Goal: Use online tool/utility: Utilize a website feature to perform a specific function

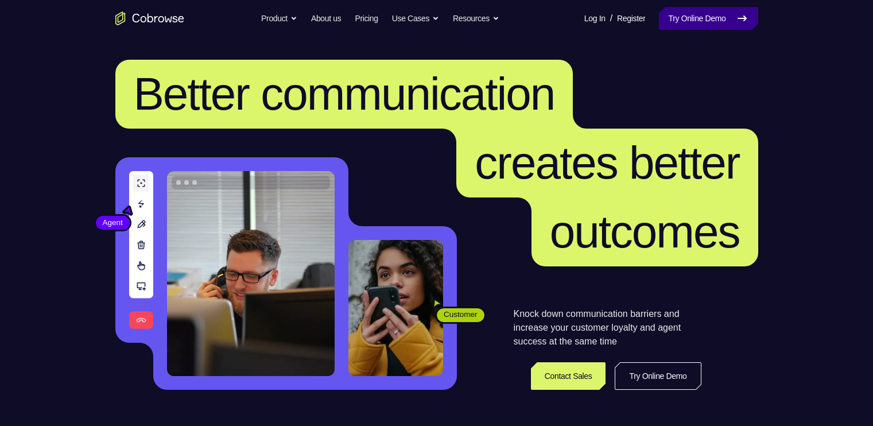
click at [703, 14] on link "Try Online Demo" at bounding box center [708, 18] width 99 height 23
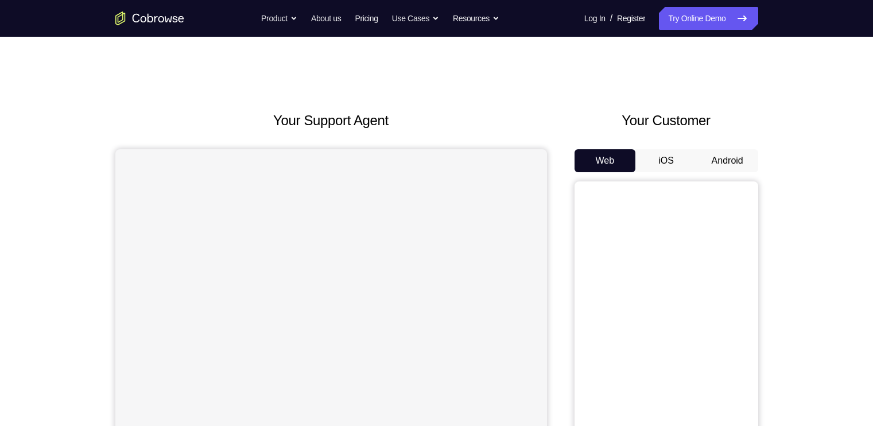
click at [721, 155] on button "Android" at bounding box center [727, 160] width 61 height 23
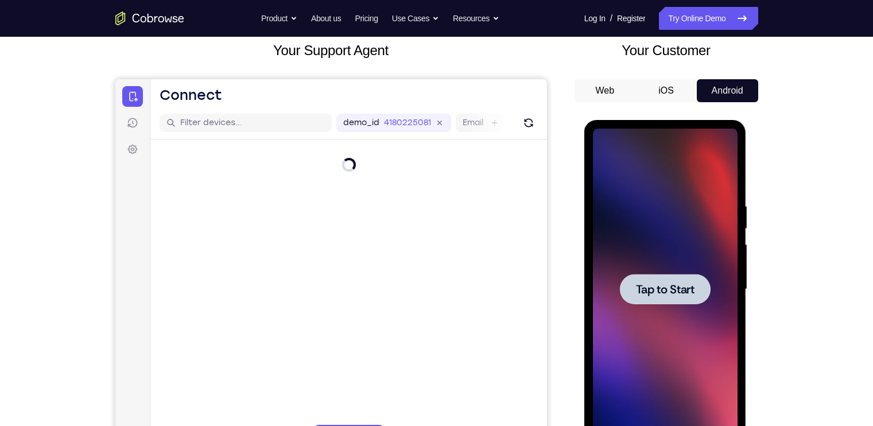
click at [683, 231] on div at bounding box center [665, 290] width 145 height 322
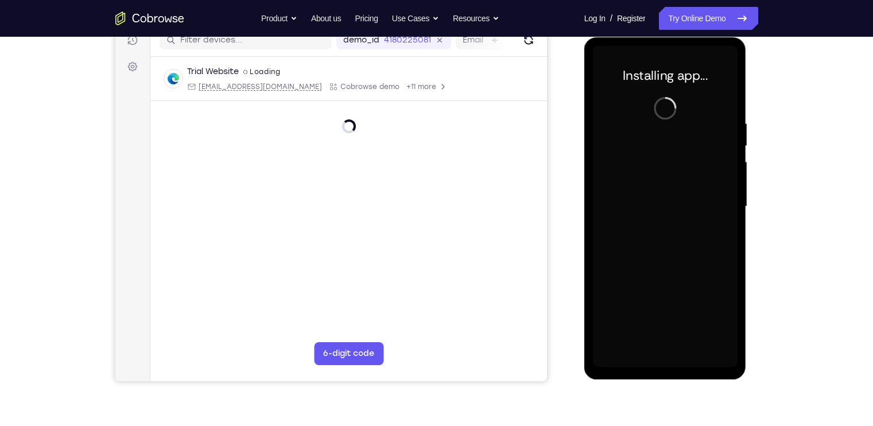
scroll to position [126, 0]
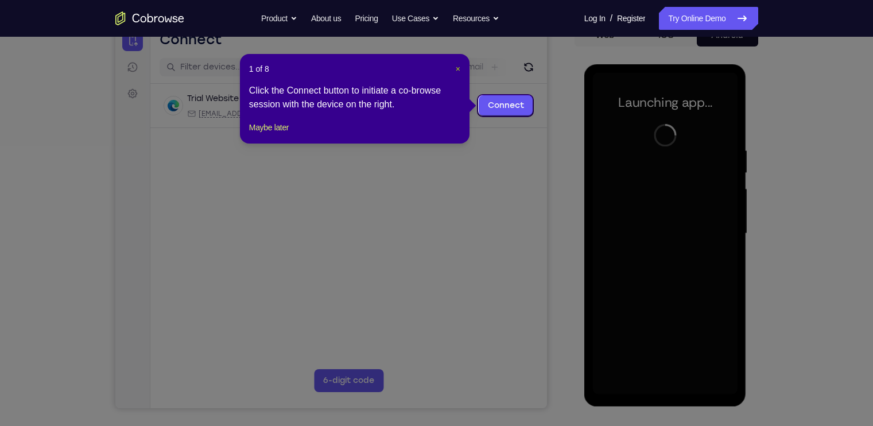
click at [460, 69] on span "×" at bounding box center [458, 68] width 5 height 9
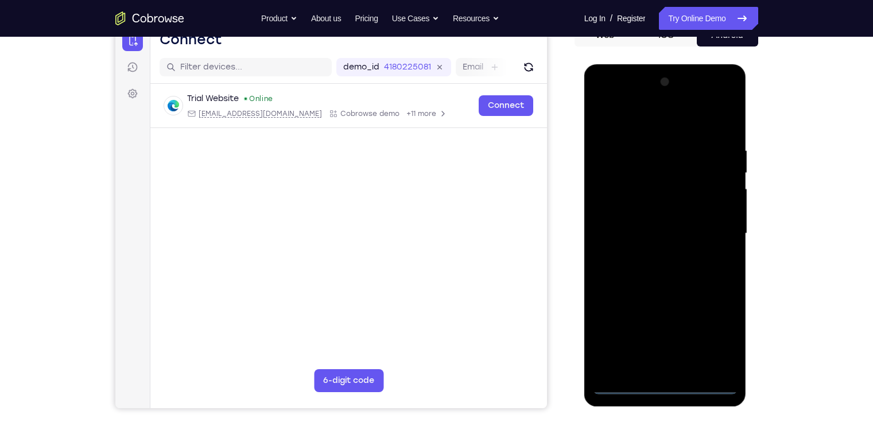
click at [667, 380] on div at bounding box center [665, 234] width 145 height 322
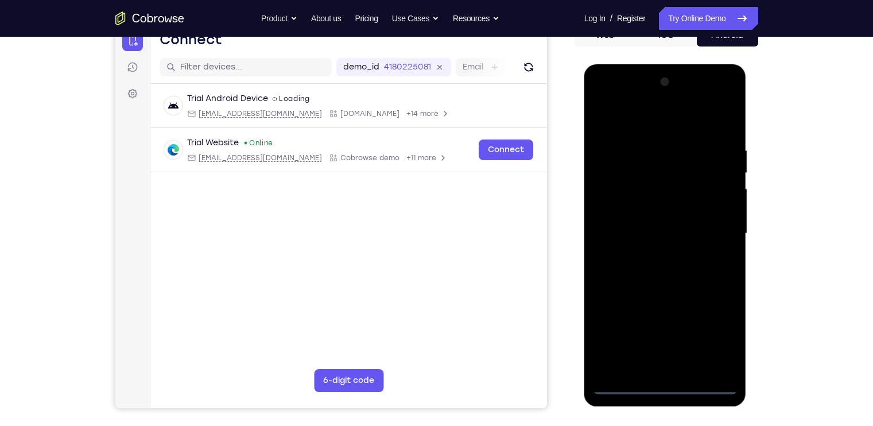
click at [667, 380] on div at bounding box center [665, 234] width 145 height 322
click at [666, 387] on div at bounding box center [665, 234] width 145 height 322
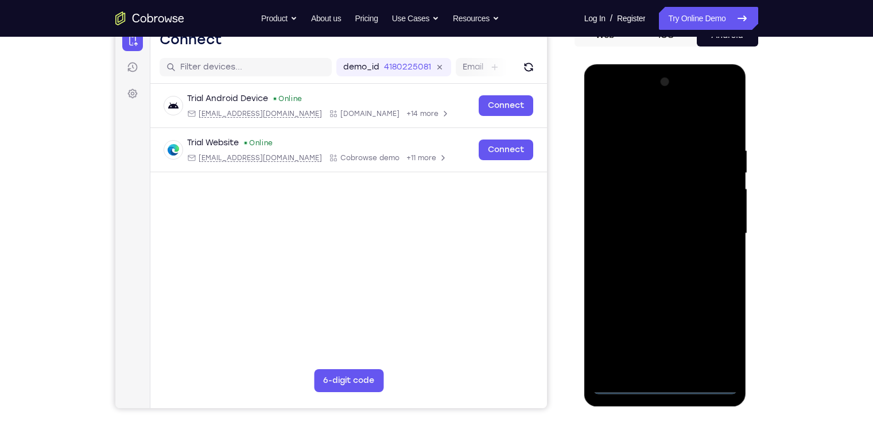
click at [712, 335] on div at bounding box center [665, 234] width 145 height 322
click at [620, 100] on div at bounding box center [665, 234] width 145 height 322
click at [612, 192] on div at bounding box center [665, 234] width 145 height 322
click at [635, 230] on div at bounding box center [665, 234] width 145 height 322
click at [629, 220] on div at bounding box center [665, 234] width 145 height 322
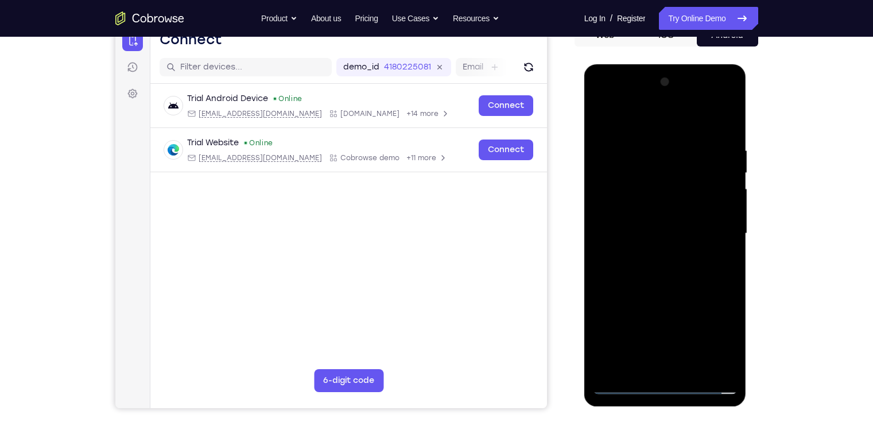
click at [651, 242] on div at bounding box center [665, 234] width 145 height 322
click at [655, 297] on div at bounding box center [665, 234] width 145 height 322
click at [664, 204] on div at bounding box center [665, 234] width 145 height 322
drag, startPoint x: 665, startPoint y: 275, endPoint x: 653, endPoint y: 212, distance: 63.7
click at [653, 212] on div at bounding box center [665, 234] width 145 height 322
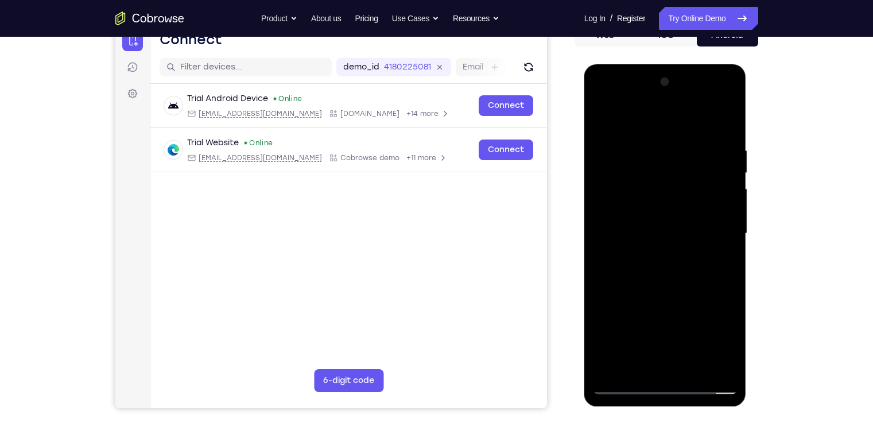
click at [663, 361] on div at bounding box center [665, 234] width 145 height 322
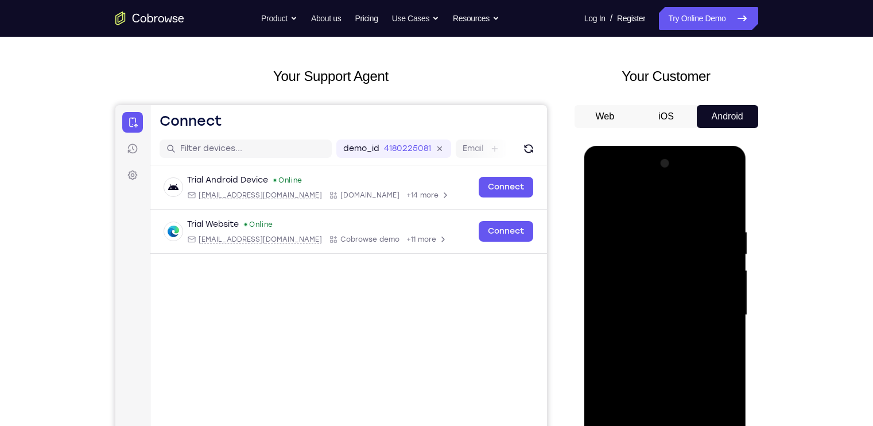
scroll to position [44, 0]
click at [709, 177] on div at bounding box center [665, 316] width 145 height 322
click at [643, 197] on div at bounding box center [665, 316] width 145 height 322
click at [718, 315] on div at bounding box center [665, 316] width 145 height 322
click at [714, 177] on div at bounding box center [665, 316] width 145 height 322
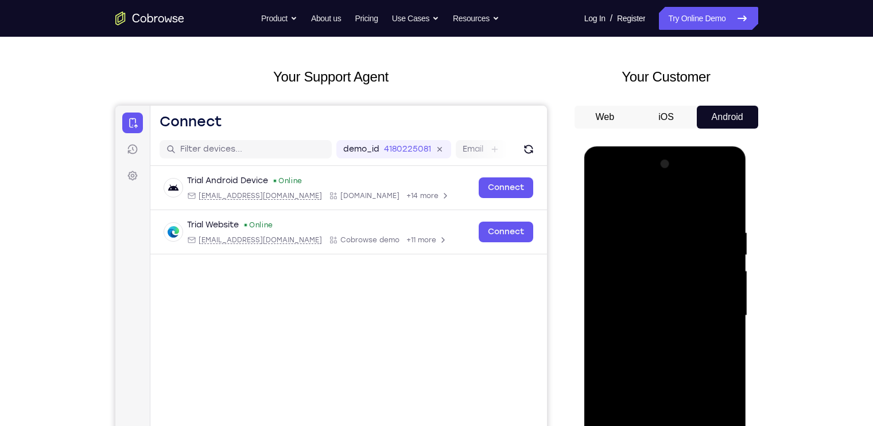
click at [629, 218] on div at bounding box center [665, 316] width 145 height 322
click at [647, 301] on div at bounding box center [665, 316] width 145 height 322
click at [689, 341] on div at bounding box center [665, 316] width 145 height 322
click at [681, 341] on div at bounding box center [665, 316] width 145 height 322
click at [676, 341] on div at bounding box center [665, 316] width 145 height 322
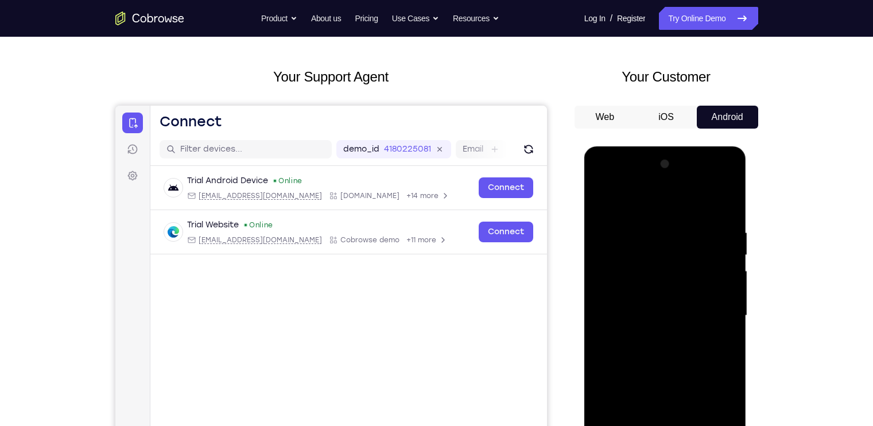
drag, startPoint x: 656, startPoint y: 294, endPoint x: 650, endPoint y: 226, distance: 68.6
click at [650, 226] on div at bounding box center [665, 316] width 145 height 322
drag, startPoint x: 650, startPoint y: 226, endPoint x: 637, endPoint y: 172, distance: 55.6
click at [637, 172] on div at bounding box center [665, 316] width 145 height 322
click at [640, 318] on div at bounding box center [665, 316] width 145 height 322
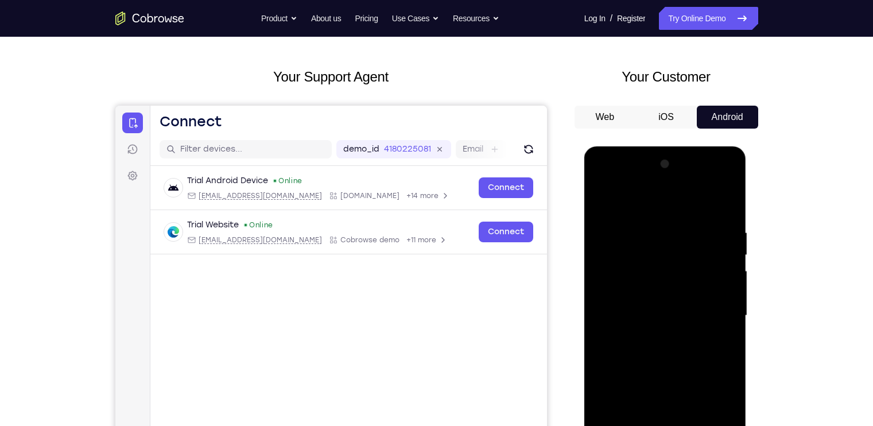
click at [640, 318] on div at bounding box center [665, 316] width 145 height 322
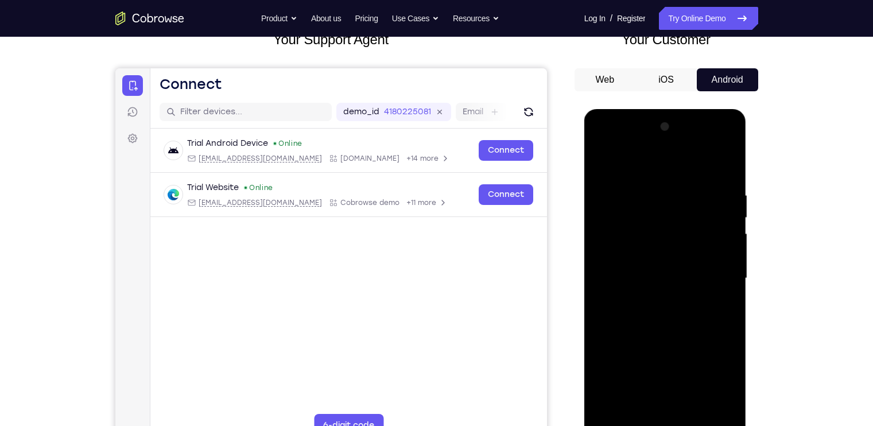
scroll to position [84, 0]
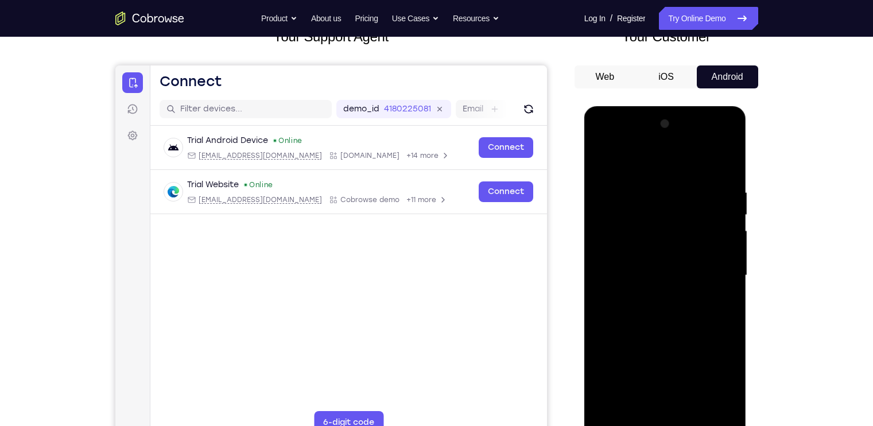
click at [658, 393] on div at bounding box center [665, 276] width 145 height 322
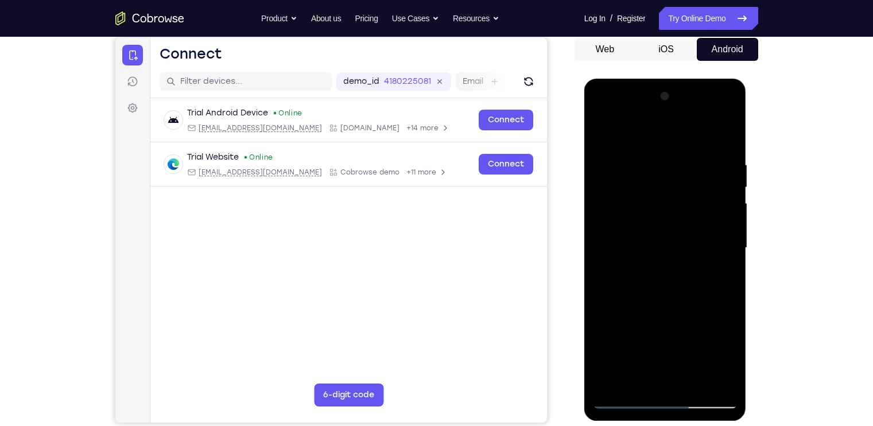
scroll to position [113, 0]
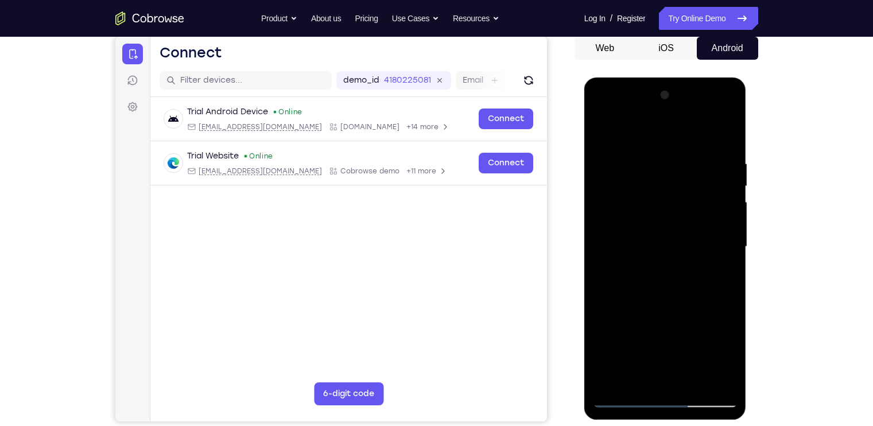
click at [658, 370] on div at bounding box center [665, 247] width 145 height 322
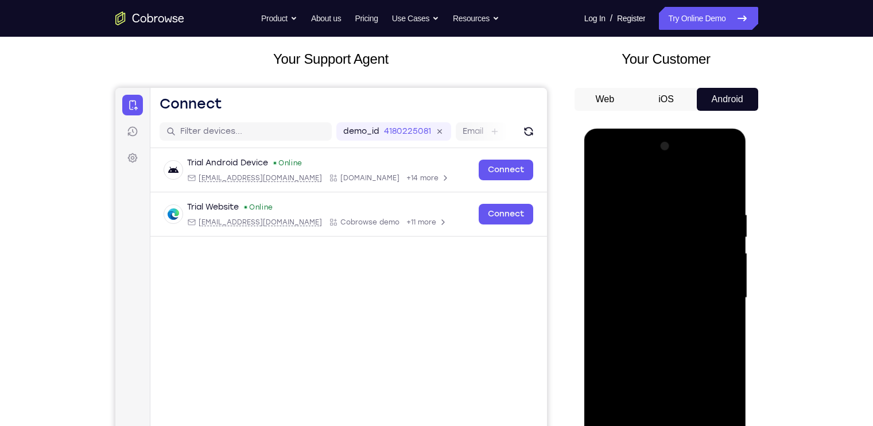
scroll to position [77, 0]
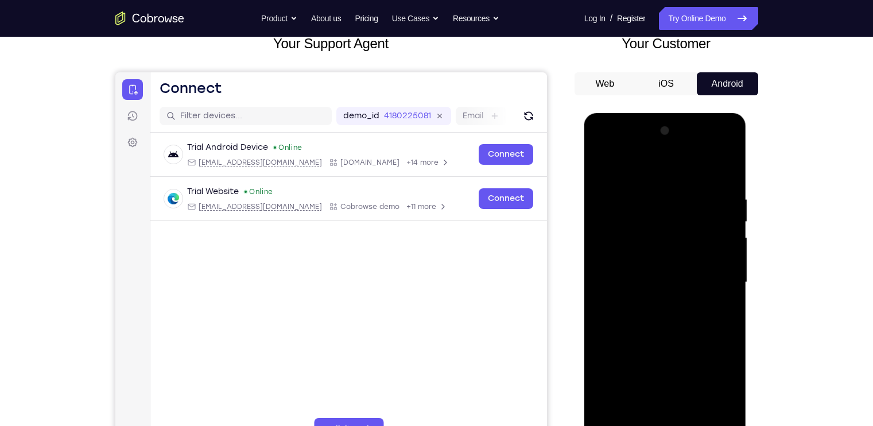
click at [662, 253] on div at bounding box center [665, 283] width 145 height 322
click at [730, 288] on div at bounding box center [665, 283] width 145 height 322
click at [730, 290] on div at bounding box center [665, 283] width 145 height 322
click at [732, 171] on div at bounding box center [665, 283] width 145 height 322
drag, startPoint x: 645, startPoint y: 320, endPoint x: 652, endPoint y: 215, distance: 105.4
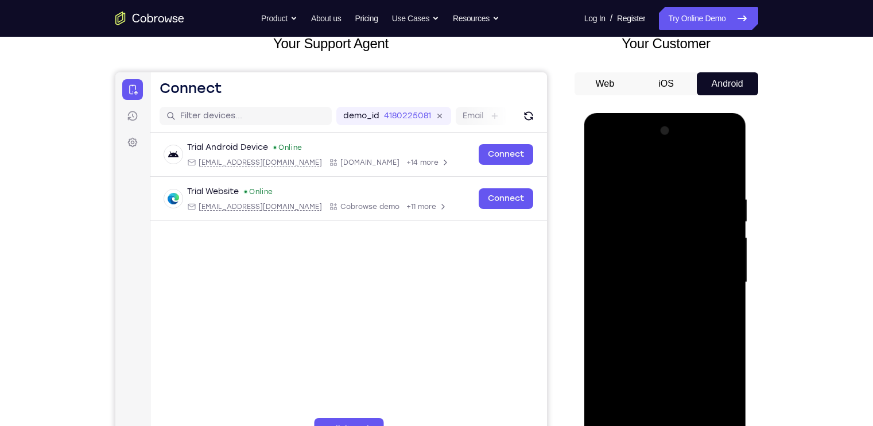
click at [652, 215] on div at bounding box center [665, 283] width 145 height 322
drag, startPoint x: 661, startPoint y: 363, endPoint x: 661, endPoint y: 243, distance: 119.4
click at [661, 243] on div at bounding box center [665, 283] width 145 height 322
drag, startPoint x: 665, startPoint y: 259, endPoint x: 686, endPoint y: 353, distance: 96.5
click at [686, 353] on div at bounding box center [665, 283] width 145 height 322
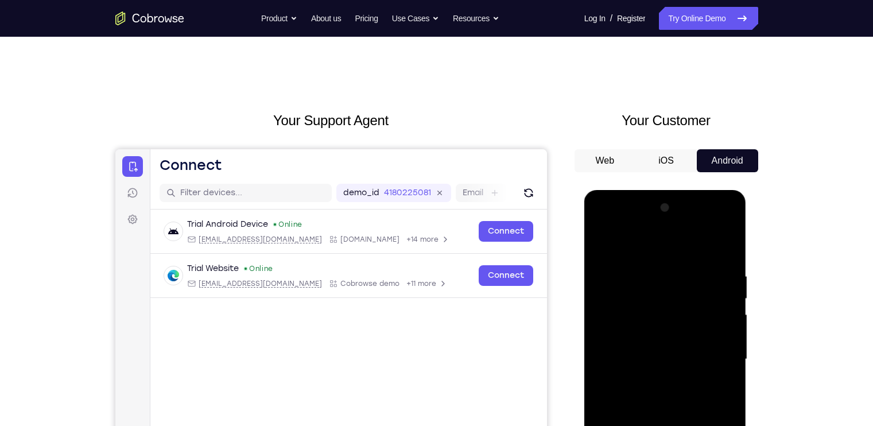
scroll to position [9, 0]
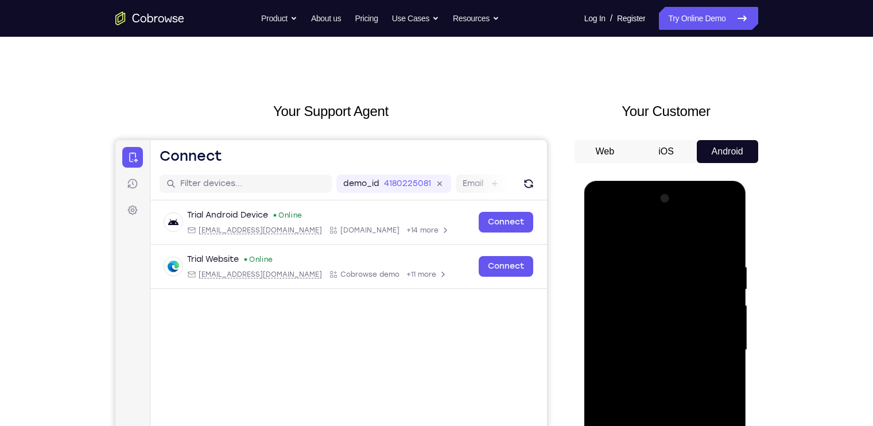
click at [713, 212] on div at bounding box center [665, 351] width 145 height 322
click at [654, 233] on div at bounding box center [665, 351] width 145 height 322
click at [652, 370] on div at bounding box center [665, 351] width 145 height 322
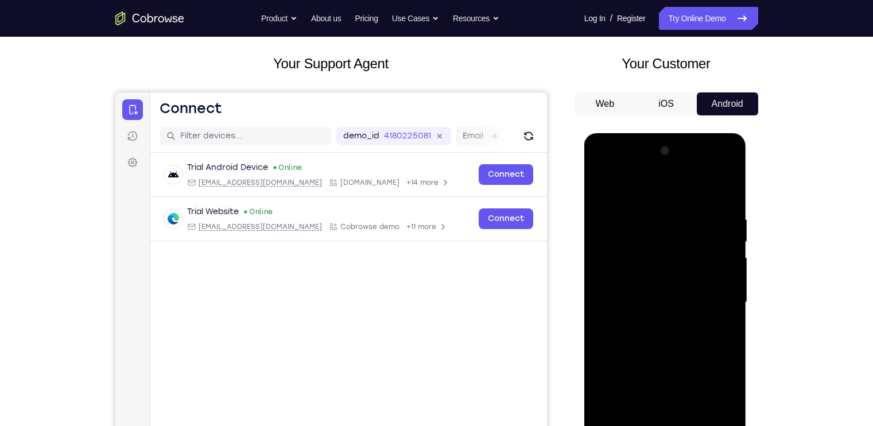
click at [649, 359] on div at bounding box center [665, 303] width 145 height 322
click at [651, 321] on div at bounding box center [665, 303] width 145 height 322
click at [663, 264] on div at bounding box center [665, 303] width 145 height 322
click at [659, 235] on div at bounding box center [665, 303] width 145 height 322
click at [660, 354] on div at bounding box center [665, 303] width 145 height 322
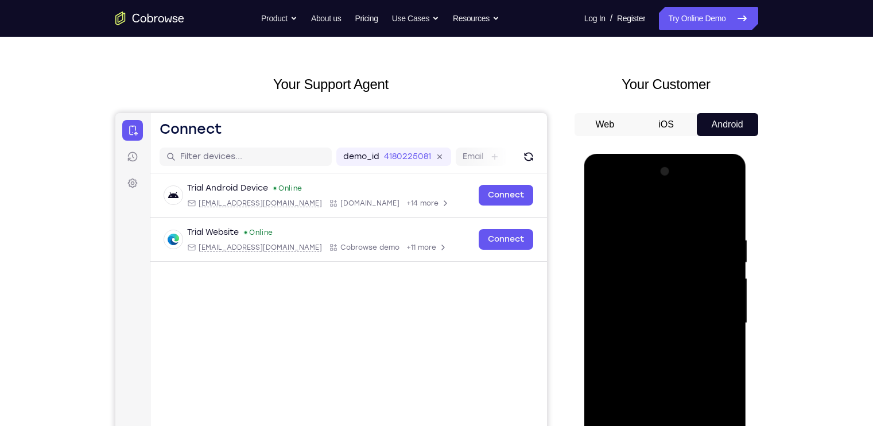
scroll to position [36, 0]
click at [726, 203] on div at bounding box center [665, 324] width 145 height 322
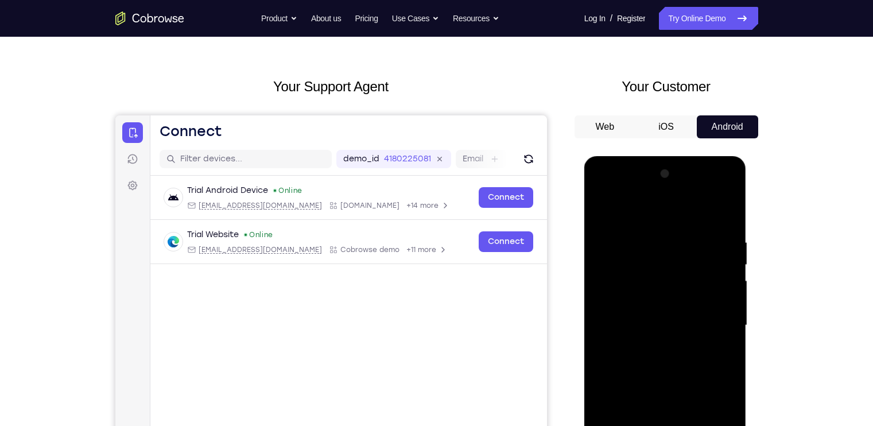
scroll to position [25, 0]
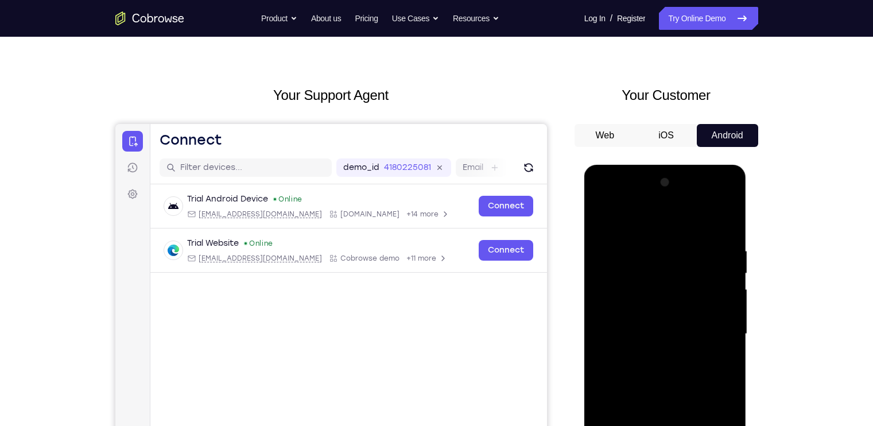
click at [602, 215] on div at bounding box center [665, 334] width 145 height 322
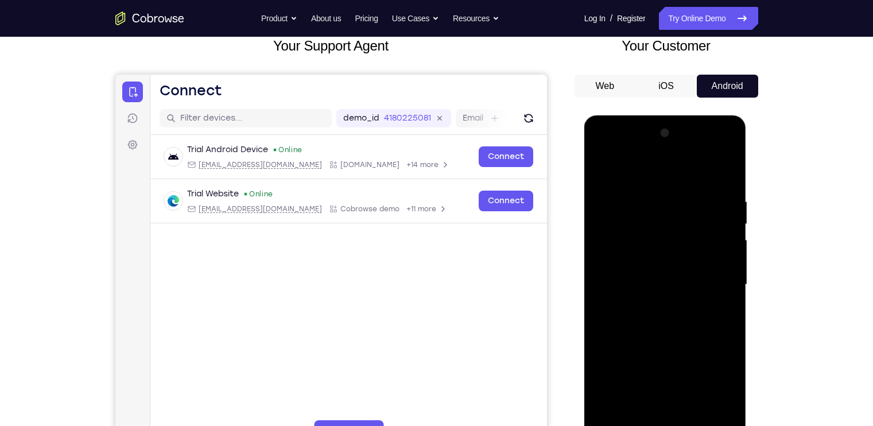
scroll to position [75, 0]
click at [654, 329] on div at bounding box center [665, 284] width 145 height 322
click at [649, 190] on div at bounding box center [665, 284] width 145 height 322
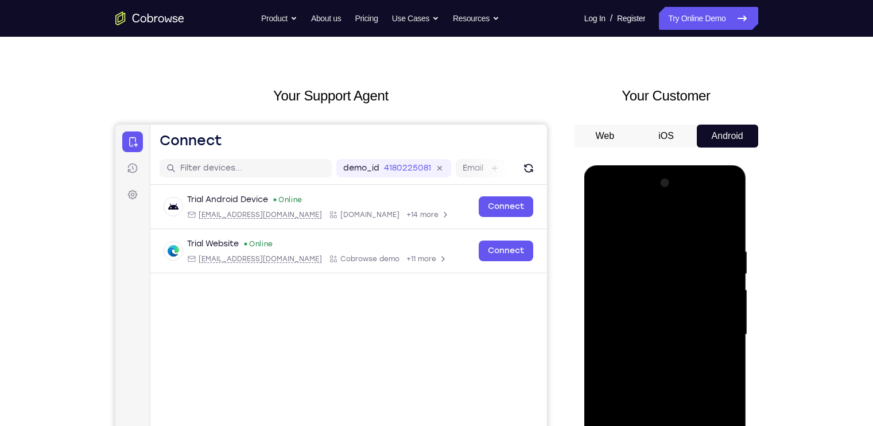
scroll to position [25, 0]
drag, startPoint x: 725, startPoint y: 295, endPoint x: 650, endPoint y: 304, distance: 75.2
click at [650, 304] on div at bounding box center [665, 334] width 145 height 322
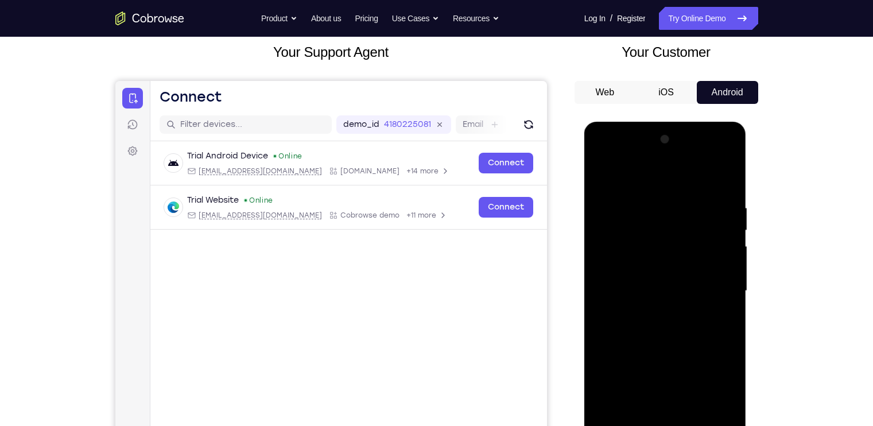
scroll to position [71, 0]
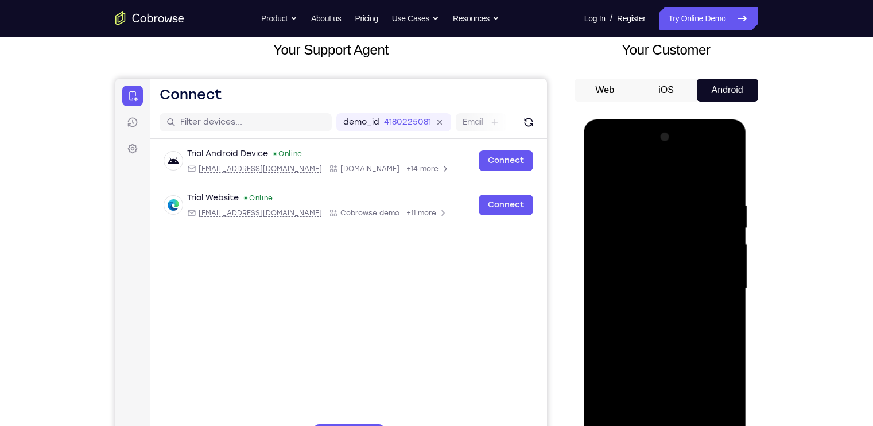
drag, startPoint x: 717, startPoint y: 249, endPoint x: 620, endPoint y: 300, distance: 109.9
click at [620, 300] on div at bounding box center [665, 289] width 145 height 322
drag, startPoint x: 708, startPoint y: 307, endPoint x: 608, endPoint y: 302, distance: 100.6
click at [608, 302] on div at bounding box center [665, 289] width 145 height 322
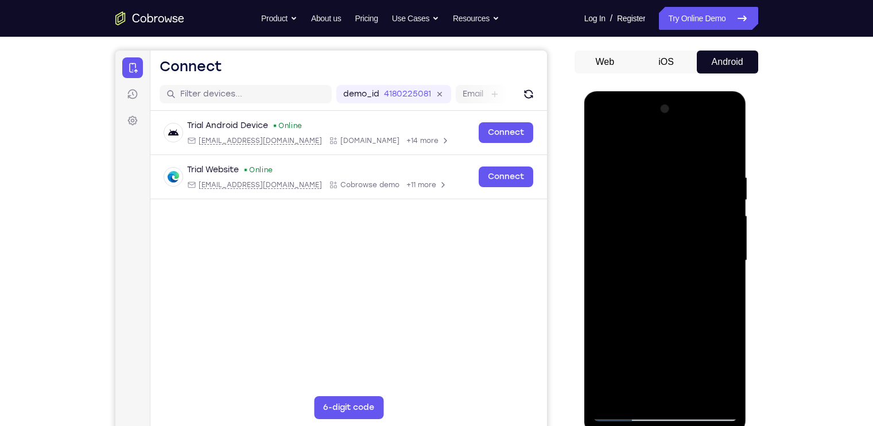
click at [725, 147] on div at bounding box center [665, 261] width 145 height 322
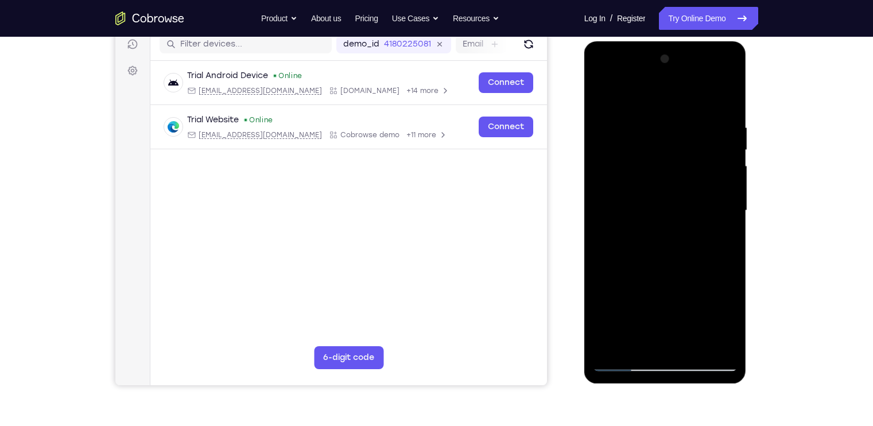
scroll to position [149, 0]
click at [693, 338] on div at bounding box center [665, 210] width 145 height 322
click at [640, 264] on div at bounding box center [665, 210] width 145 height 322
click at [669, 171] on div at bounding box center [665, 210] width 145 height 322
click at [644, 336] on div at bounding box center [665, 210] width 145 height 322
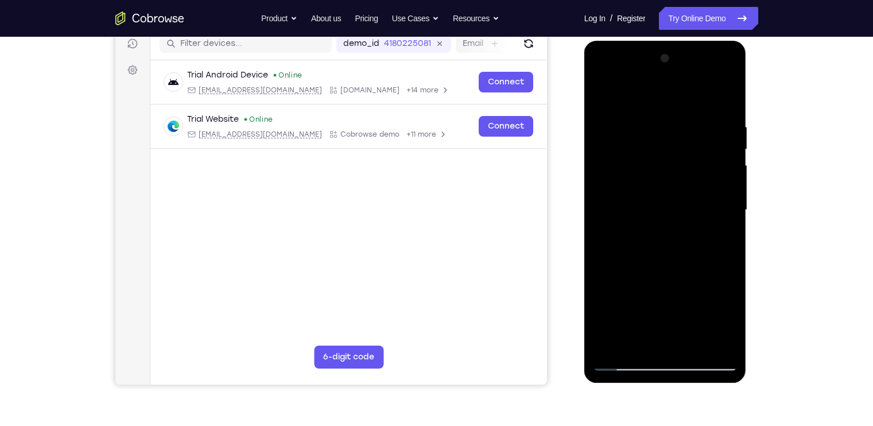
click at [600, 94] on div at bounding box center [665, 210] width 145 height 322
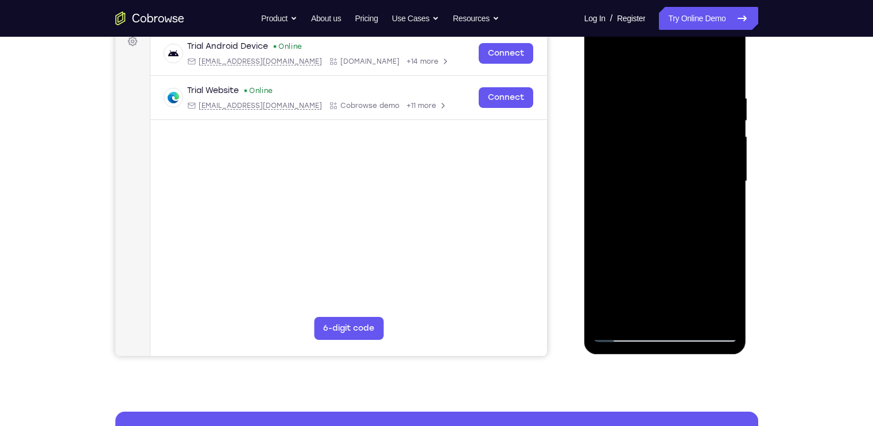
scroll to position [179, 0]
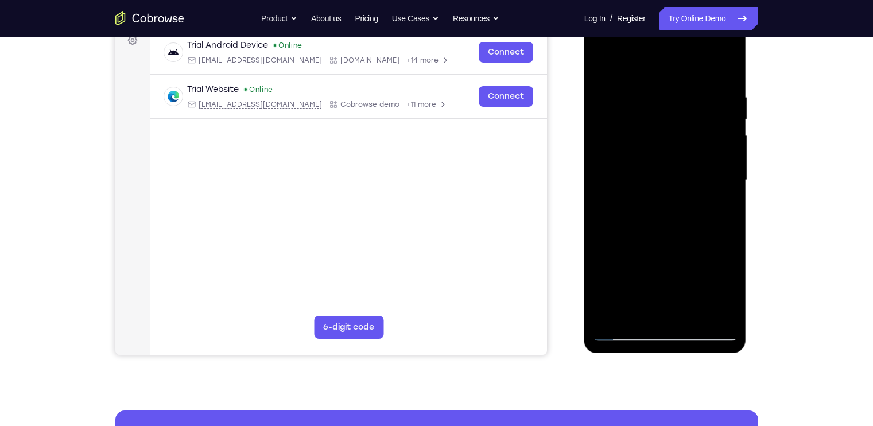
click at [623, 330] on div at bounding box center [665, 181] width 145 height 322
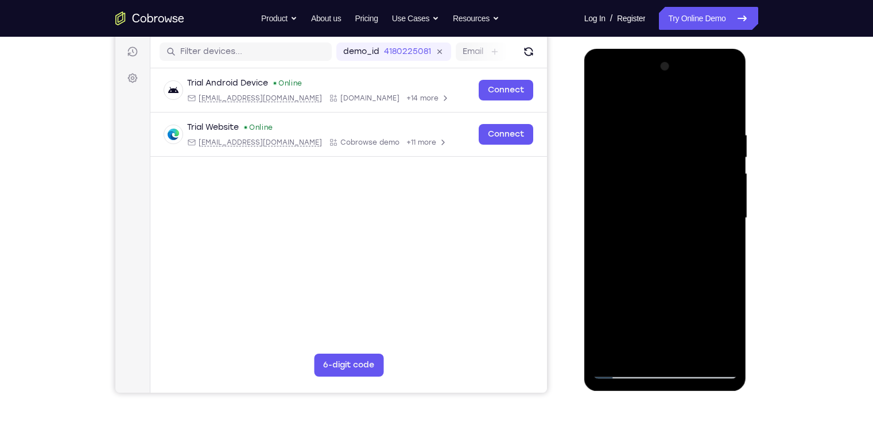
scroll to position [140, 0]
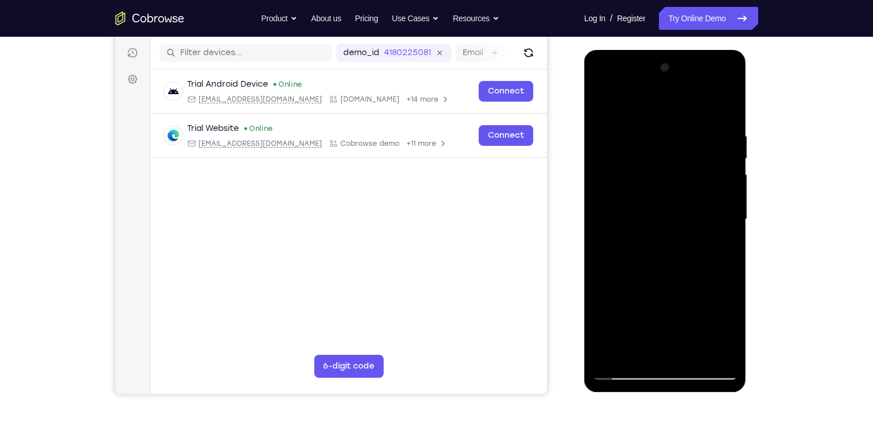
click at [602, 100] on div at bounding box center [665, 220] width 145 height 322
click at [605, 96] on div at bounding box center [665, 220] width 145 height 322
click at [605, 98] on div at bounding box center [665, 220] width 145 height 322
drag, startPoint x: 666, startPoint y: 282, endPoint x: 677, endPoint y: 154, distance: 128.0
click at [677, 154] on div at bounding box center [665, 220] width 145 height 322
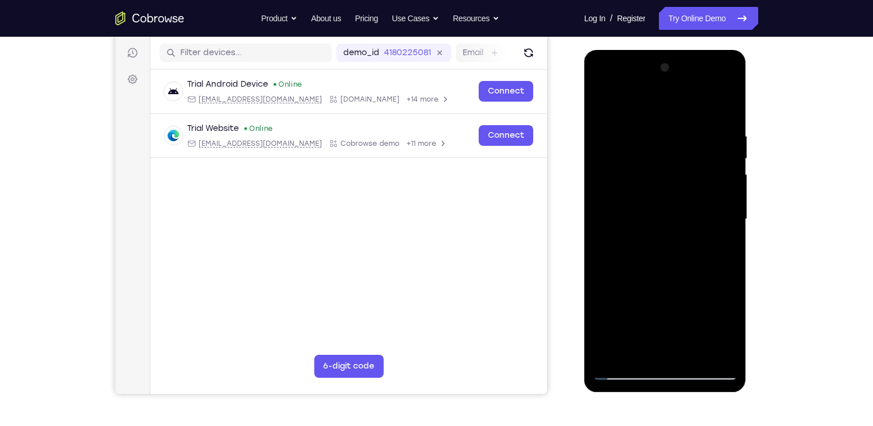
drag, startPoint x: 663, startPoint y: 292, endPoint x: 674, endPoint y: 194, distance: 99.4
click at [674, 194] on div at bounding box center [665, 220] width 145 height 322
click at [639, 355] on div at bounding box center [665, 220] width 145 height 322
drag, startPoint x: 666, startPoint y: 307, endPoint x: 663, endPoint y: 223, distance: 83.3
click at [663, 223] on div at bounding box center [665, 220] width 145 height 322
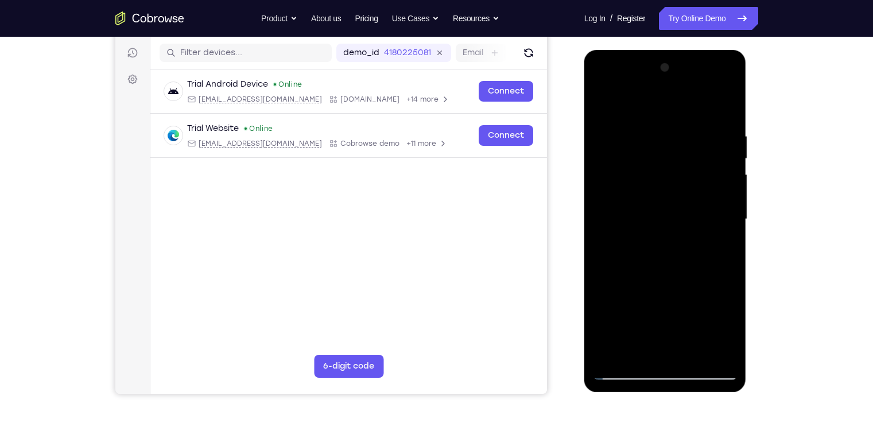
drag, startPoint x: 652, startPoint y: 301, endPoint x: 654, endPoint y: 201, distance: 99.9
click at [654, 201] on div at bounding box center [665, 220] width 145 height 322
drag, startPoint x: 670, startPoint y: 293, endPoint x: 658, endPoint y: 175, distance: 118.9
click at [658, 175] on div at bounding box center [665, 220] width 145 height 322
drag, startPoint x: 653, startPoint y: 273, endPoint x: 655, endPoint y: 173, distance: 99.9
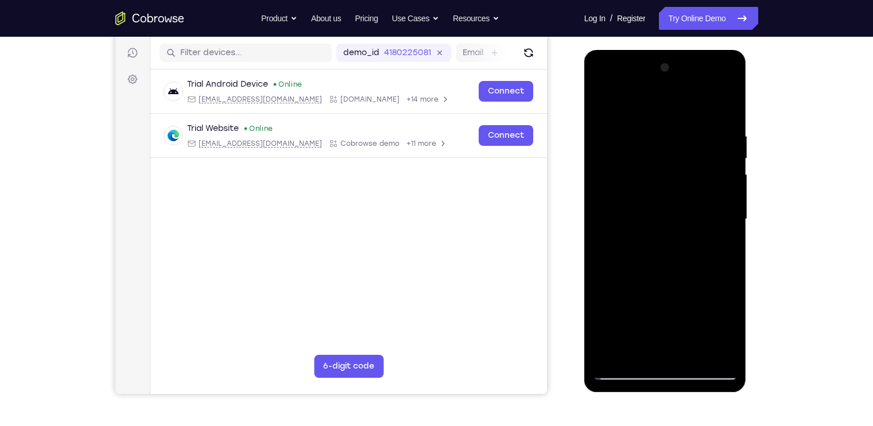
click at [655, 173] on div at bounding box center [665, 220] width 145 height 322
drag, startPoint x: 653, startPoint y: 258, endPoint x: 652, endPoint y: 163, distance: 95.9
click at [652, 163] on div at bounding box center [665, 220] width 145 height 322
drag, startPoint x: 660, startPoint y: 295, endPoint x: 658, endPoint y: 170, distance: 125.2
click at [658, 170] on div at bounding box center [665, 220] width 145 height 322
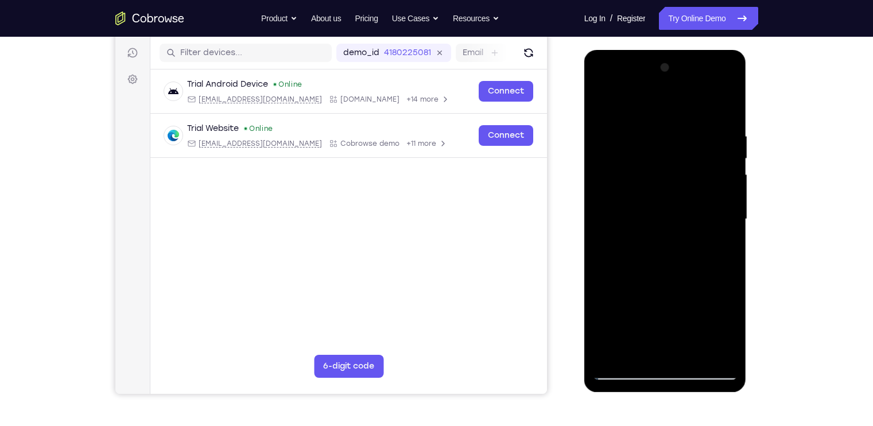
drag, startPoint x: 665, startPoint y: 292, endPoint x: 678, endPoint y: 173, distance: 120.1
click at [678, 173] on div at bounding box center [665, 220] width 145 height 322
drag, startPoint x: 671, startPoint y: 264, endPoint x: 672, endPoint y: 185, distance: 78.7
click at [672, 185] on div at bounding box center [665, 220] width 145 height 322
drag, startPoint x: 695, startPoint y: 233, endPoint x: 695, endPoint y: 170, distance: 63.2
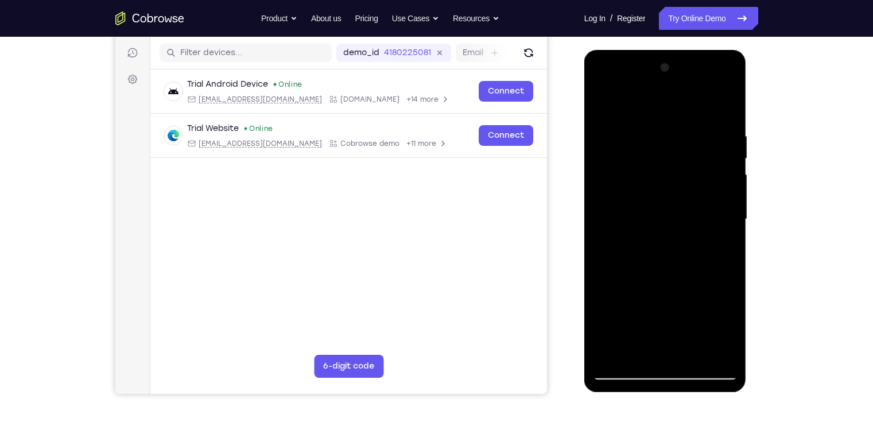
click at [695, 170] on div at bounding box center [665, 220] width 145 height 322
drag, startPoint x: 670, startPoint y: 261, endPoint x: 668, endPoint y: 187, distance: 74.1
click at [668, 187] on div at bounding box center [665, 220] width 145 height 322
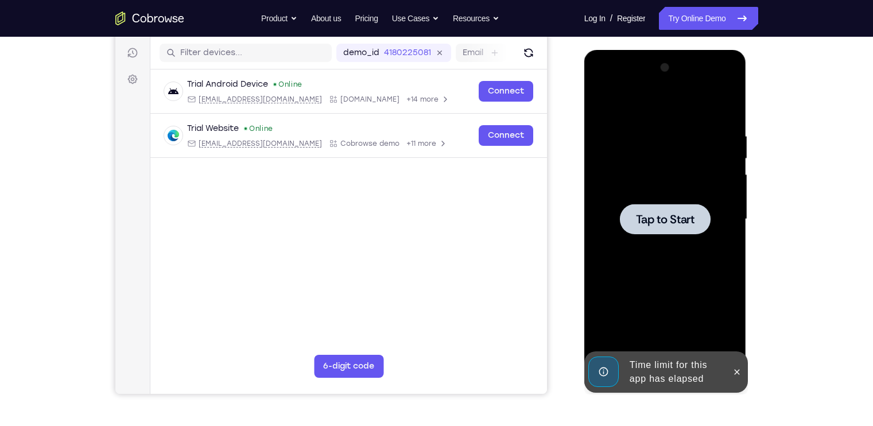
drag, startPoint x: 664, startPoint y: 248, endPoint x: 666, endPoint y: 192, distance: 55.7
click at [666, 50] on div "Tap to Start" at bounding box center [666, 50] width 163 height 0
